Goal: Obtain resource: Download file/media

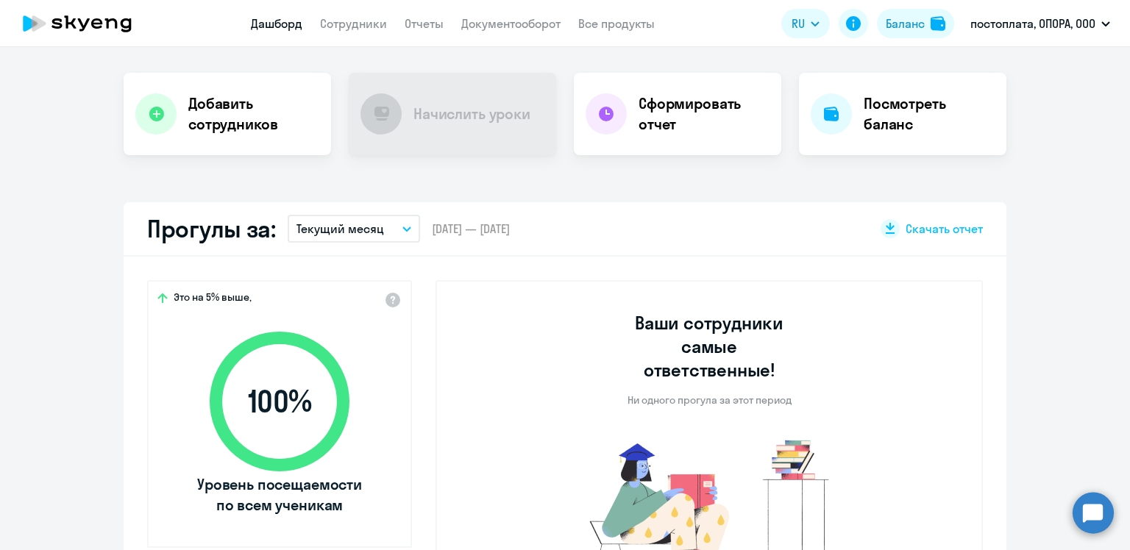
scroll to position [294, 0]
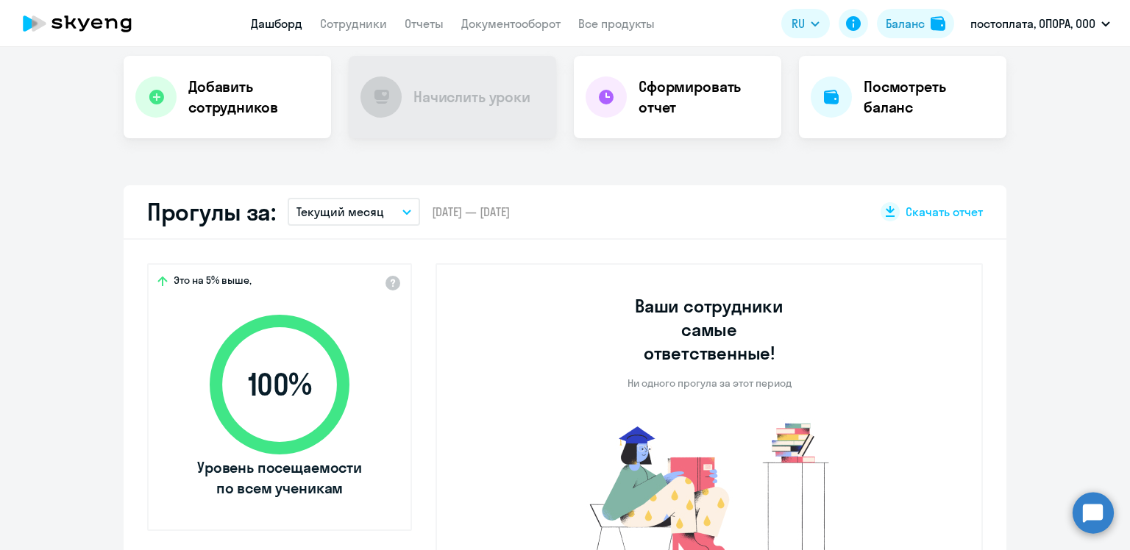
select select "30"
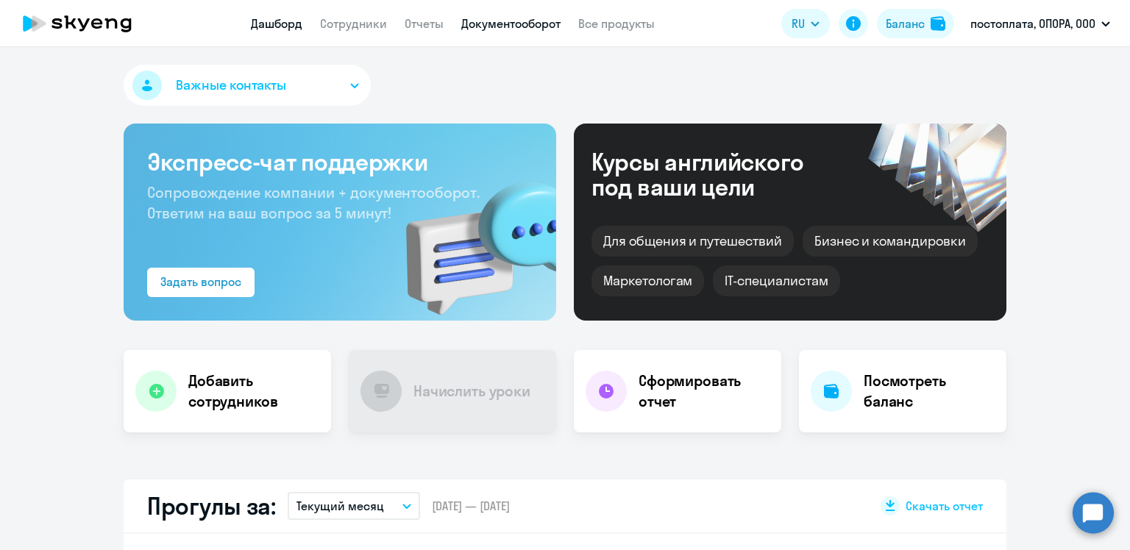
click at [521, 22] on link "Документооборот" at bounding box center [510, 23] width 99 height 15
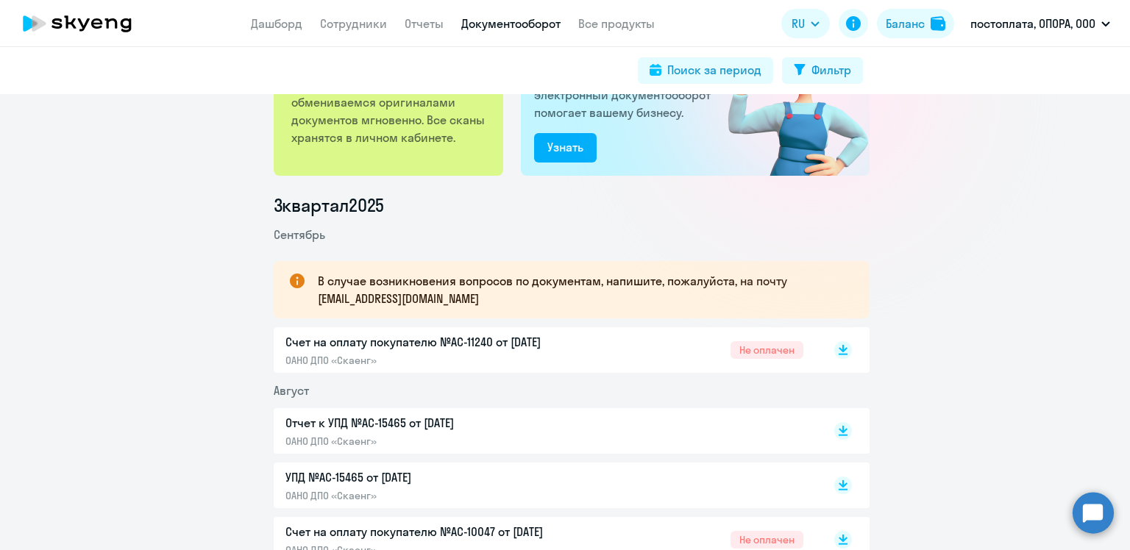
scroll to position [221, 0]
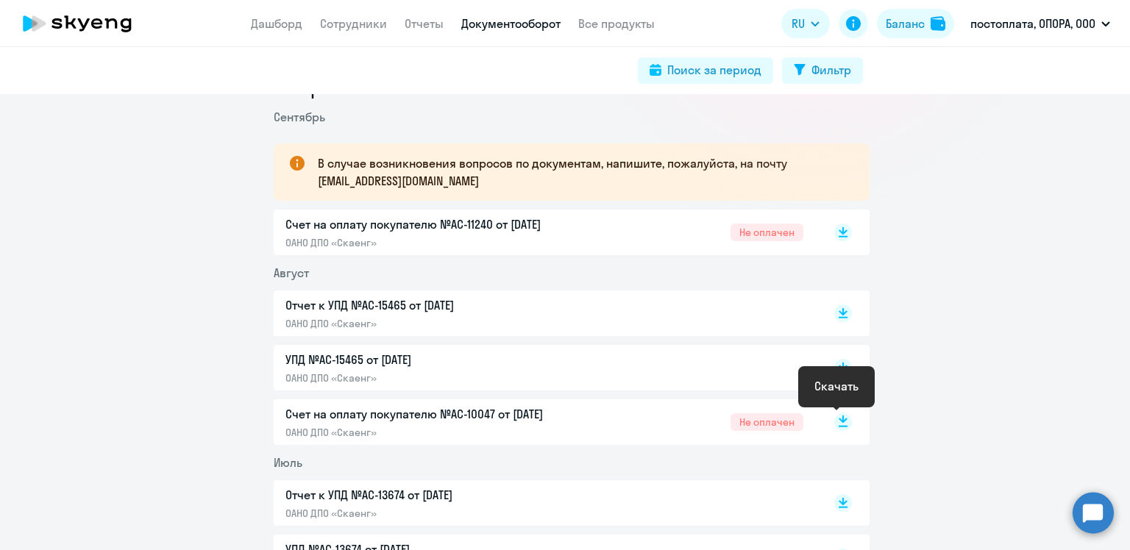
click at [837, 423] on rect at bounding box center [843, 423] width 18 height 18
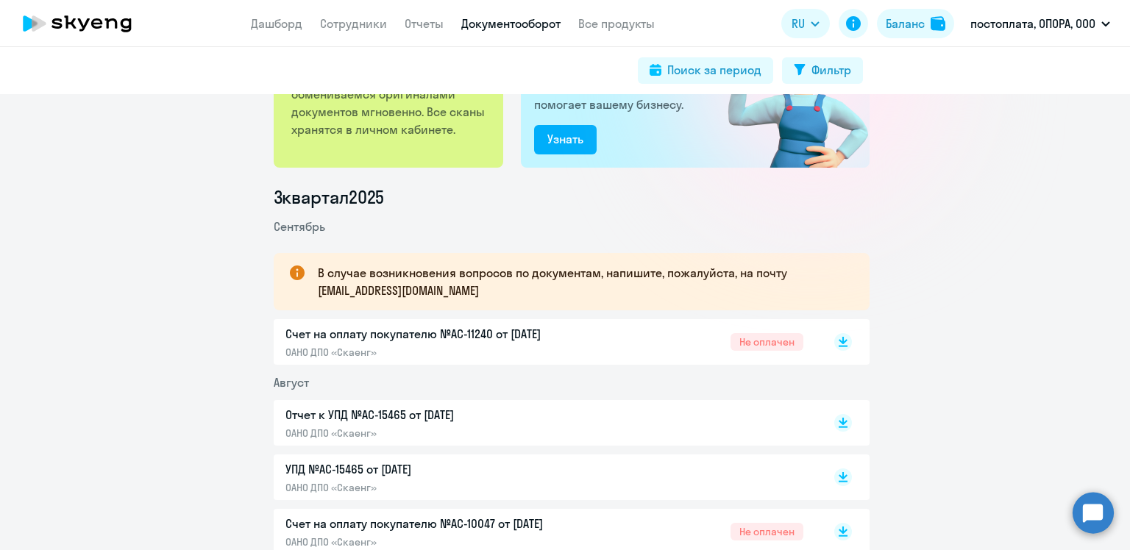
scroll to position [0, 0]
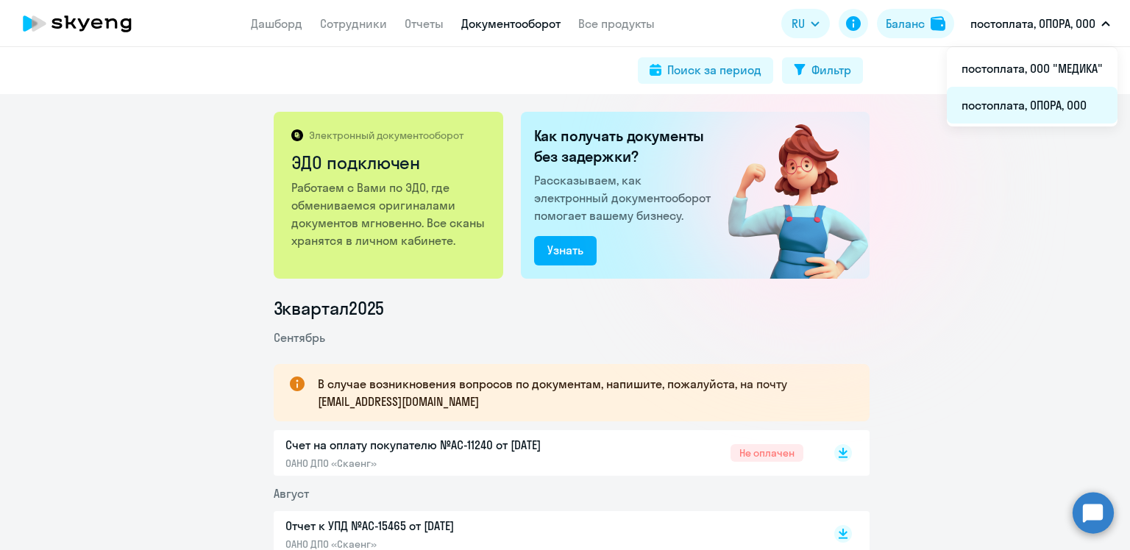
click at [993, 97] on li "постоплата, ОПОРА, ООО" at bounding box center [1032, 105] width 171 height 37
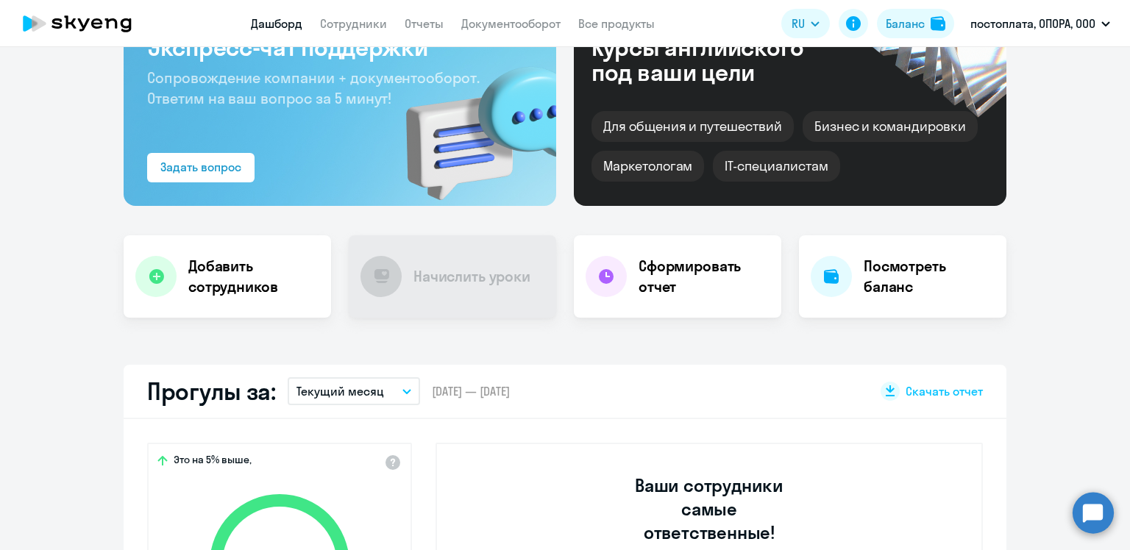
scroll to position [221, 0]
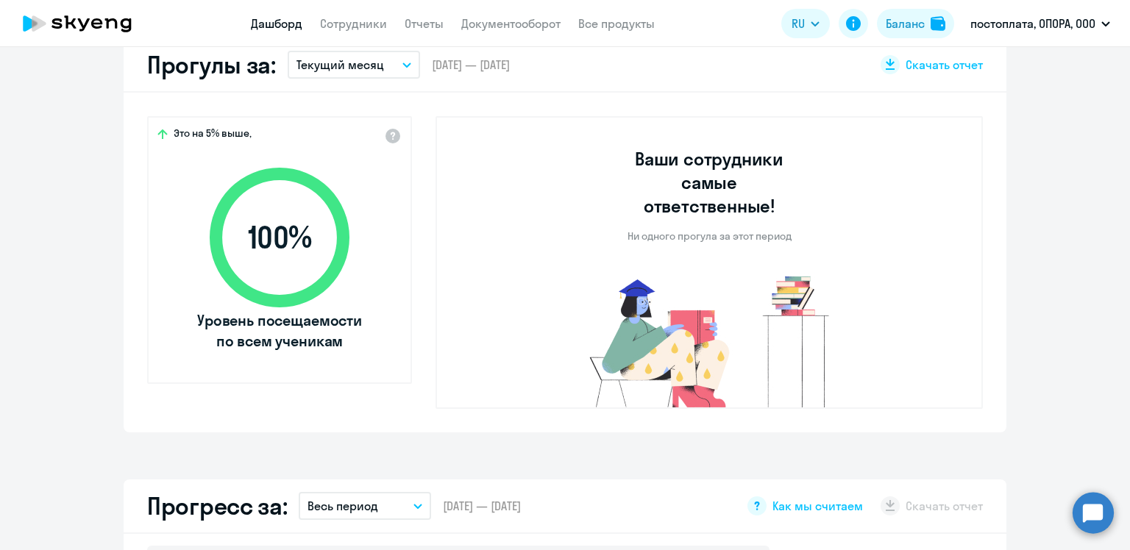
select select "30"
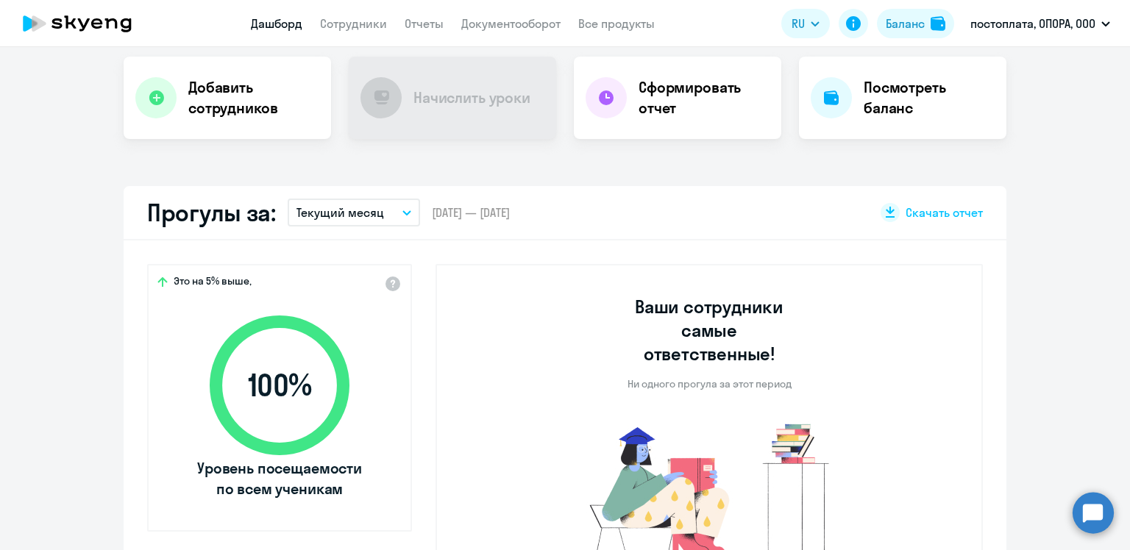
scroll to position [171, 0]
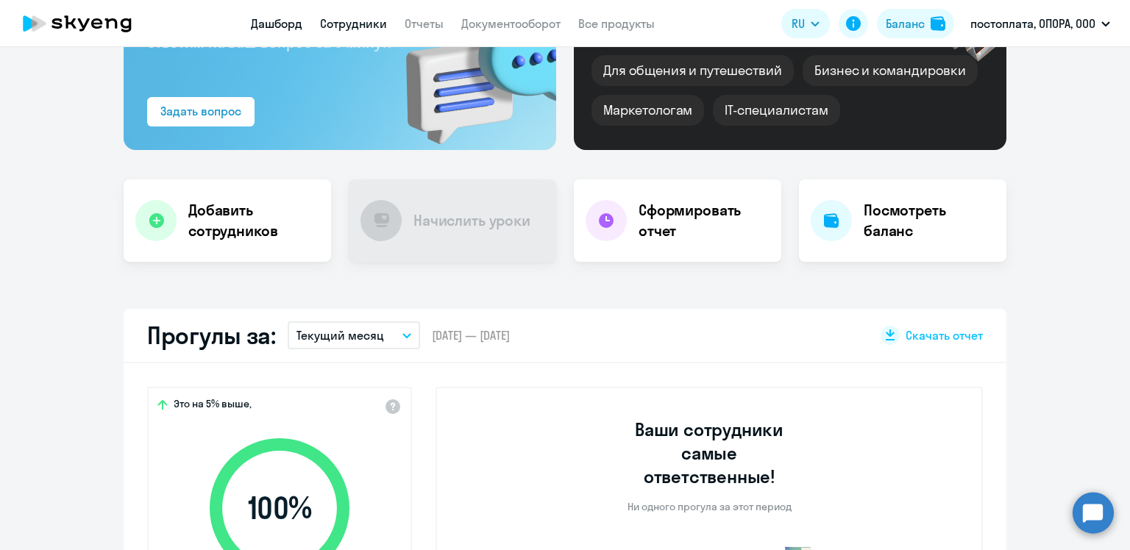
click at [347, 24] on link "Сотрудники" at bounding box center [353, 23] width 67 height 15
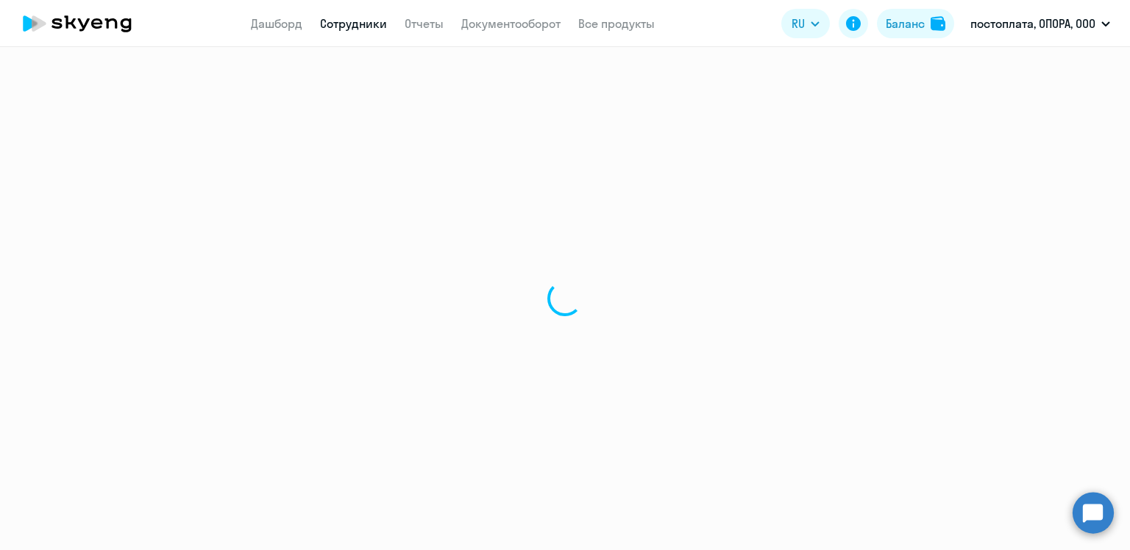
select select "30"
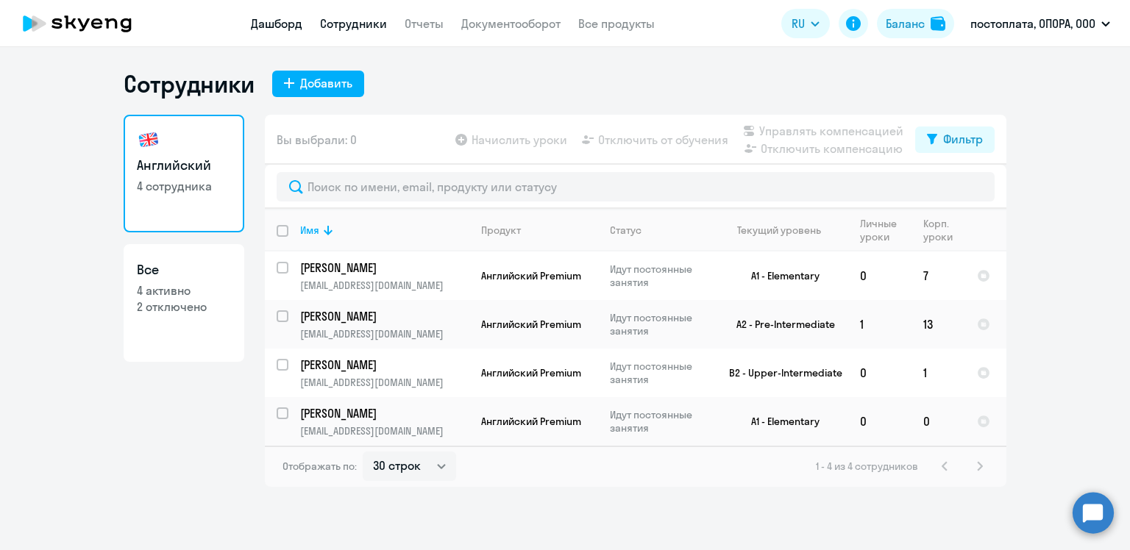
click at [285, 28] on link "Дашборд" at bounding box center [277, 23] width 52 height 15
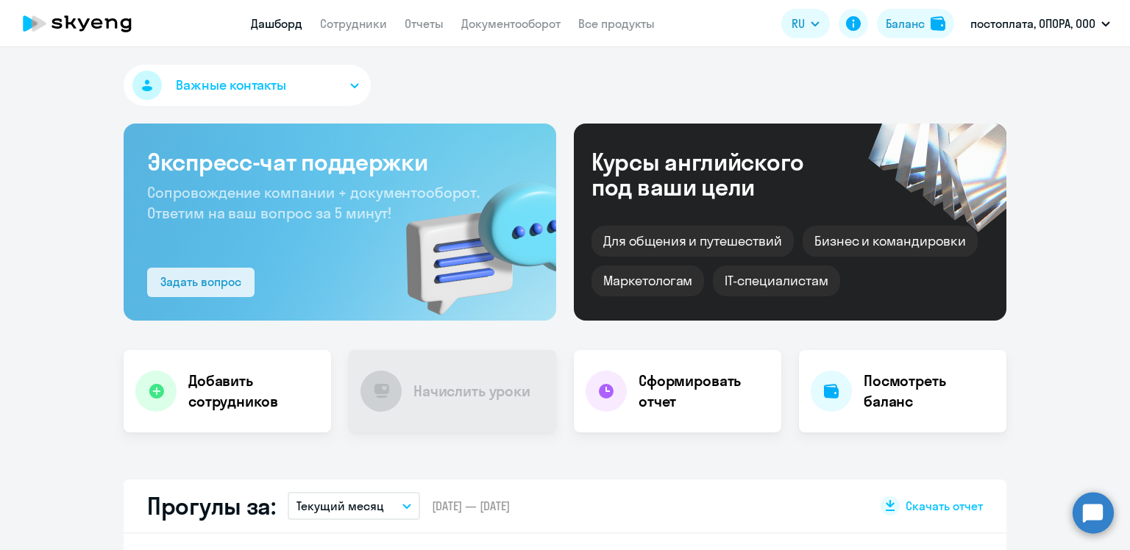
click at [223, 275] on div "Задать вопрос" at bounding box center [200, 282] width 81 height 18
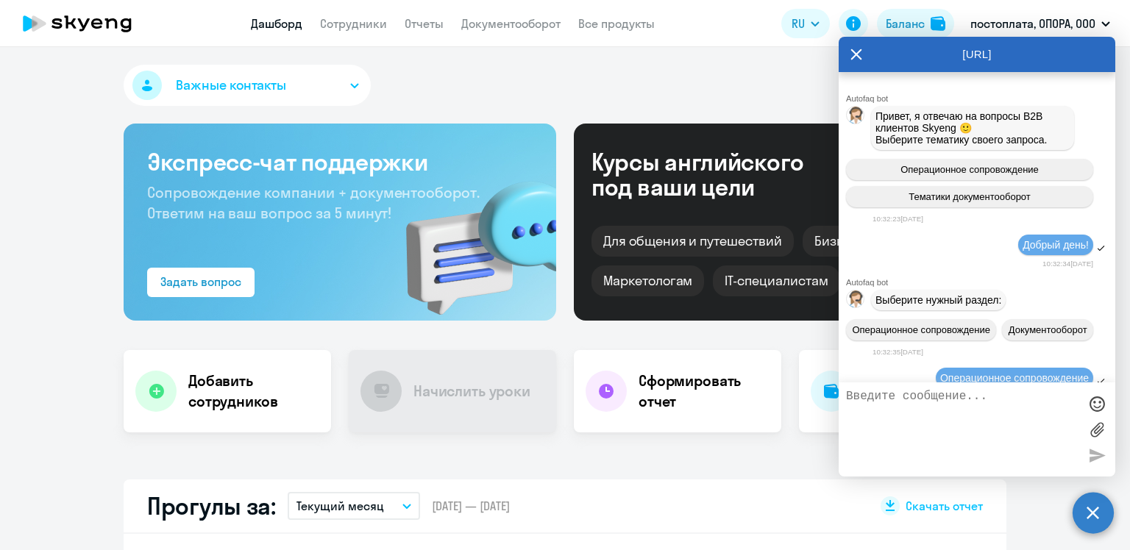
scroll to position [3579, 0]
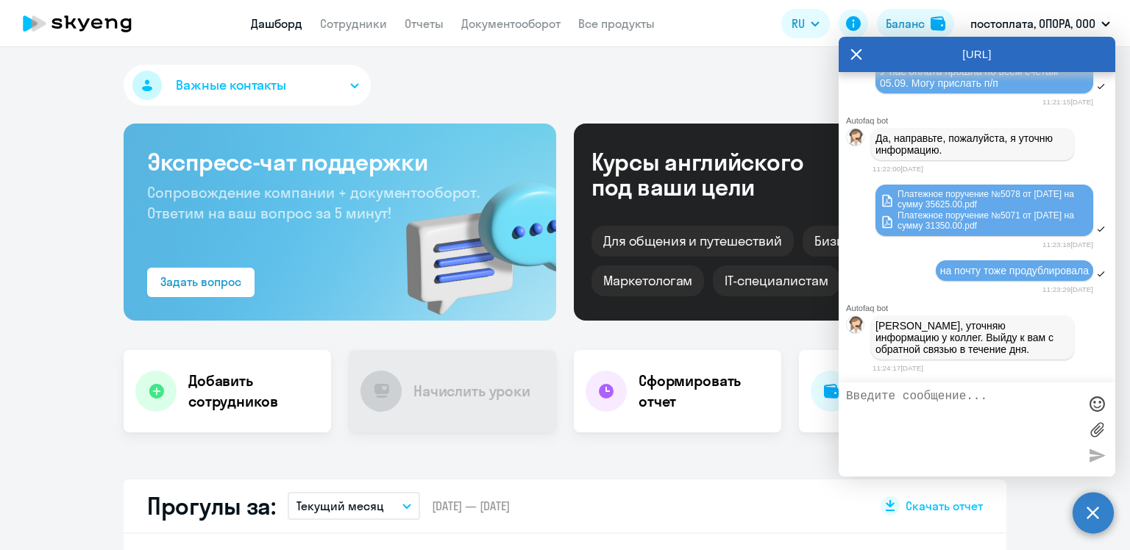
select select "30"
